Goal: Task Accomplishment & Management: Use online tool/utility

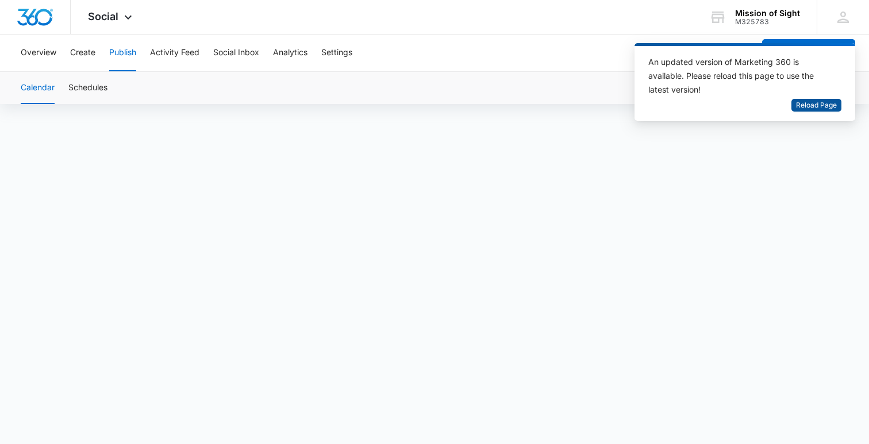
click at [797, 108] on span "Reload Page" at bounding box center [816, 105] width 41 height 11
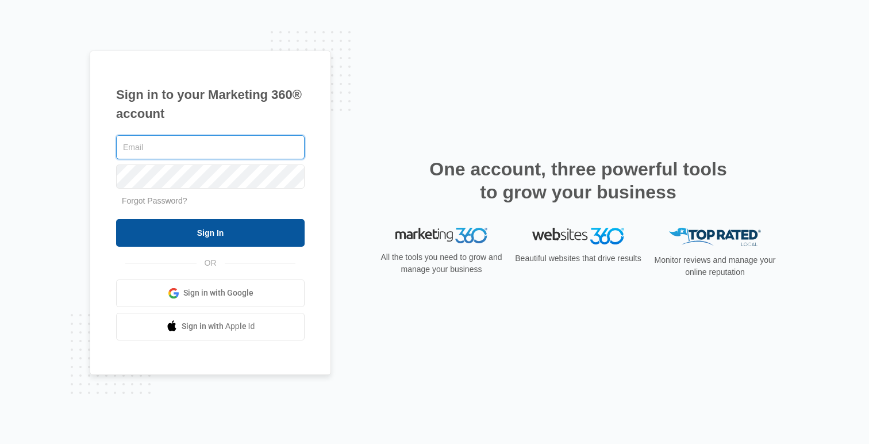
type input "[EMAIL_ADDRESS][DOMAIN_NAME]"
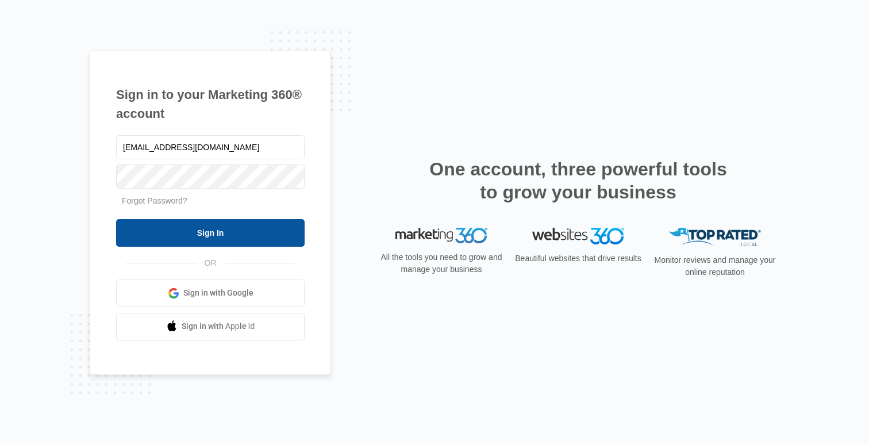
click at [219, 229] on input "Sign In" at bounding box center [210, 233] width 189 height 28
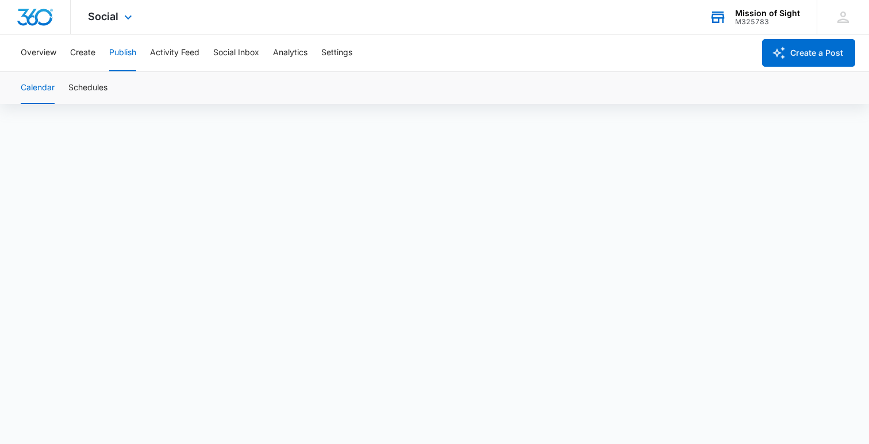
click at [744, 13] on div "Mission of Sight" at bounding box center [767, 13] width 65 height 9
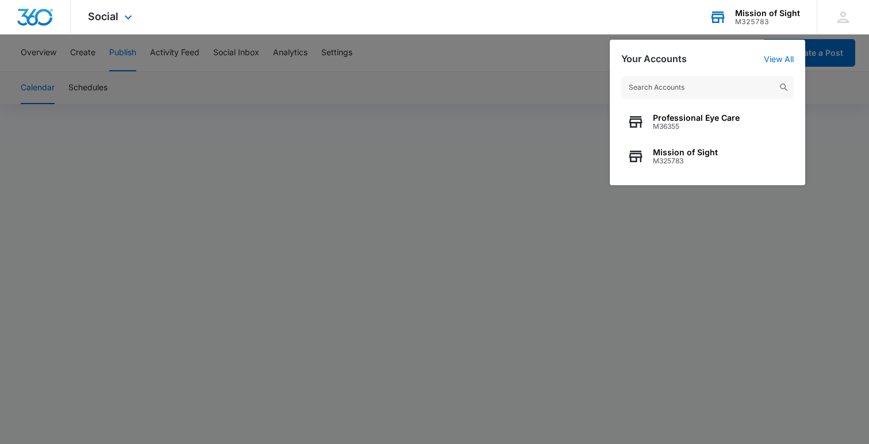
click at [688, 97] on input "text" at bounding box center [707, 87] width 172 height 23
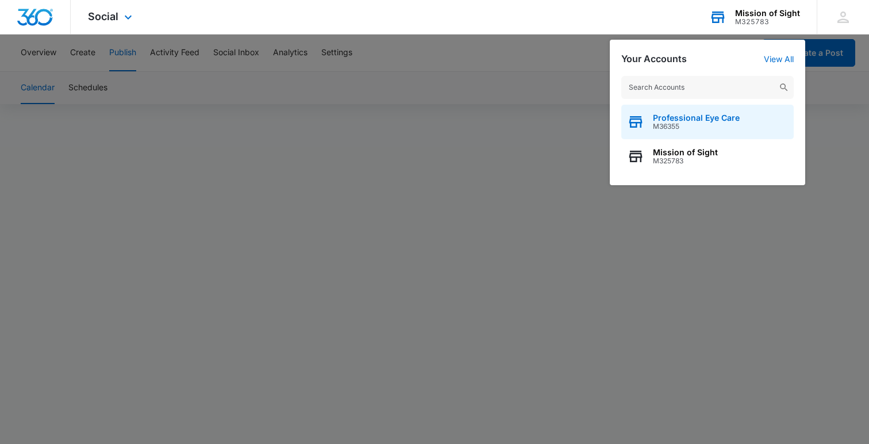
click at [682, 115] on span "Professional Eye Care" at bounding box center [696, 117] width 87 height 9
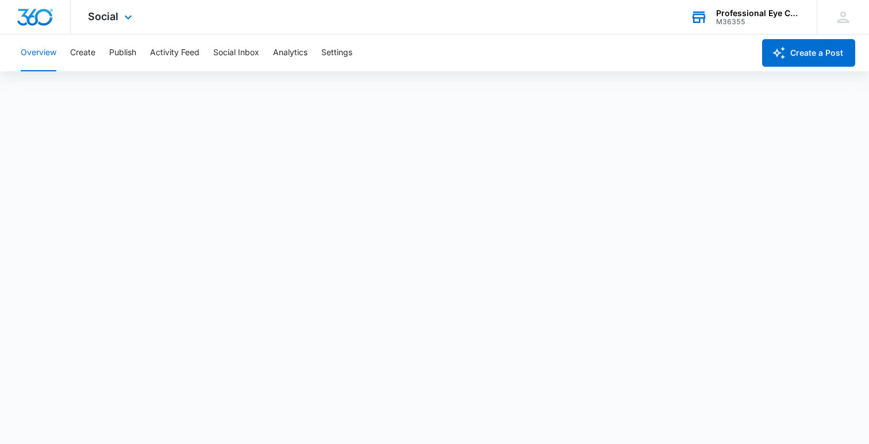
click at [97, 55] on div "Overview Create Publish Activity Feed Social Inbox Analytics Settings" at bounding box center [384, 52] width 740 height 37
click at [85, 53] on button "Create" at bounding box center [82, 52] width 25 height 37
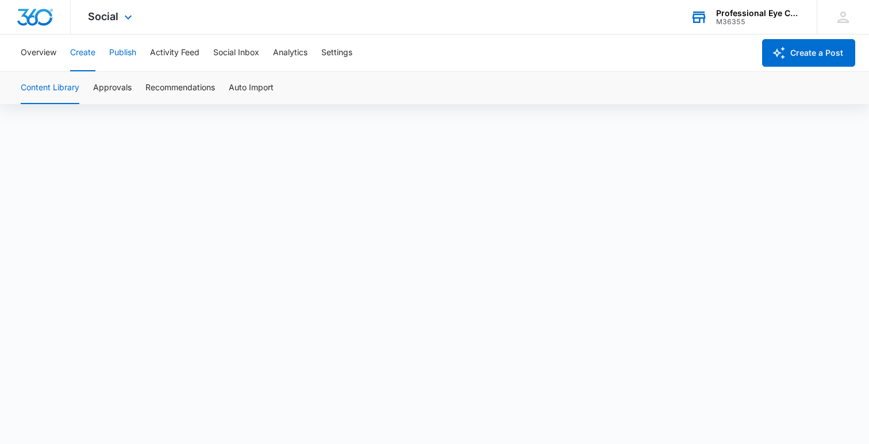
click at [136, 50] on button "Publish" at bounding box center [122, 52] width 27 height 37
